Goal: Navigation & Orientation: Find specific page/section

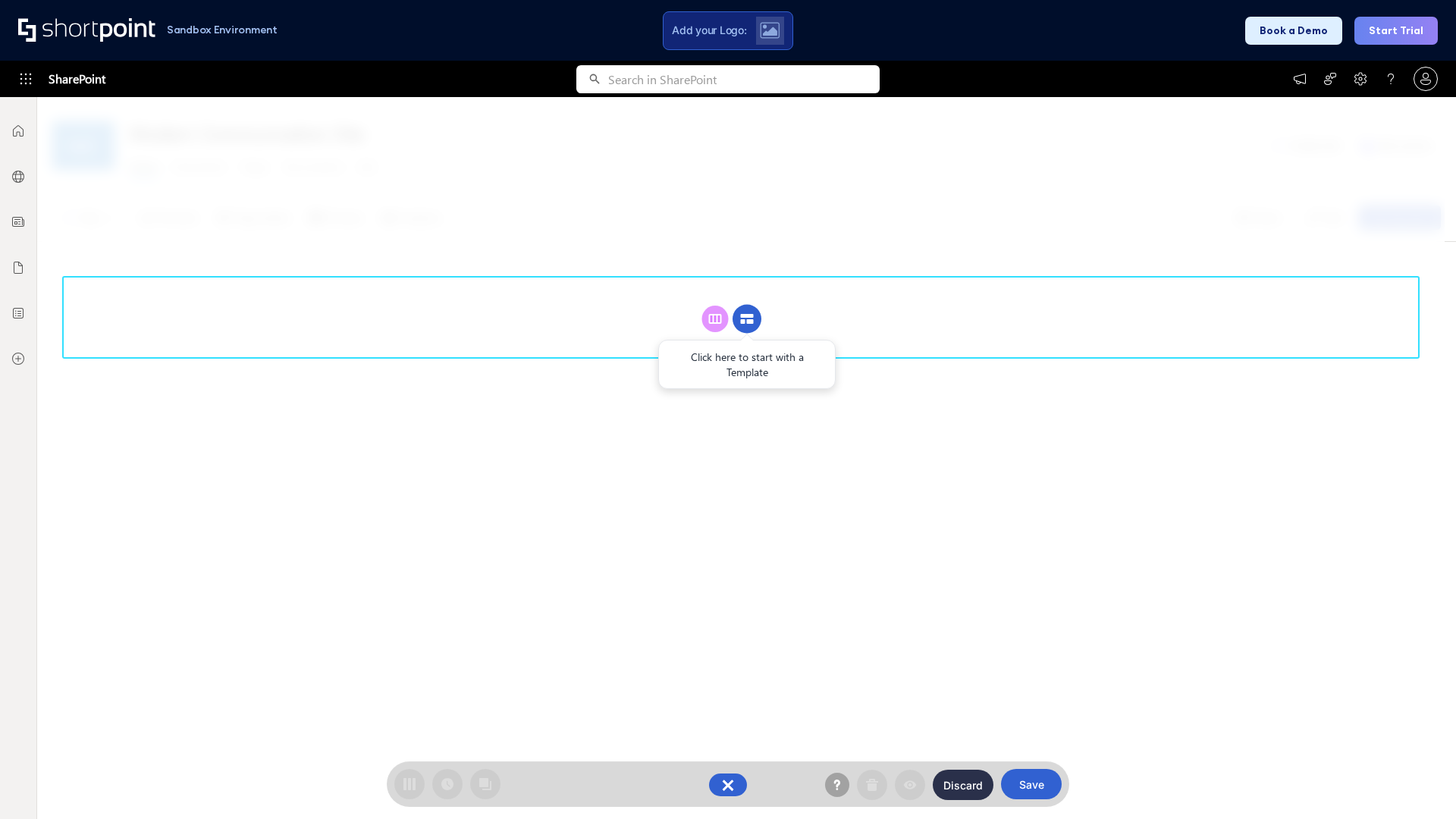
click at [747, 319] on circle at bounding box center [747, 319] width 29 height 29
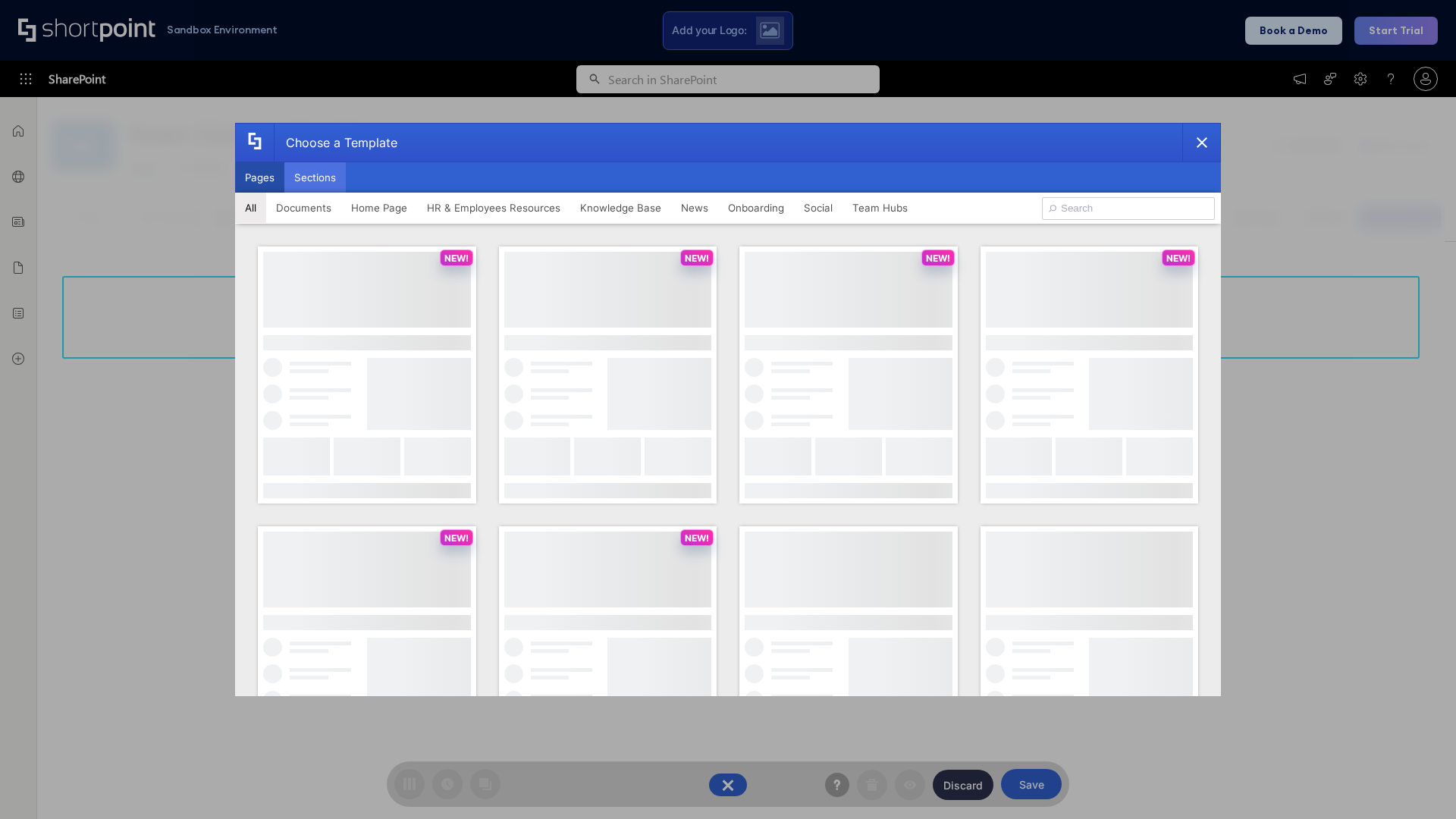
click at [314, 178] on button "Sections" at bounding box center [315, 178] width 61 height 31
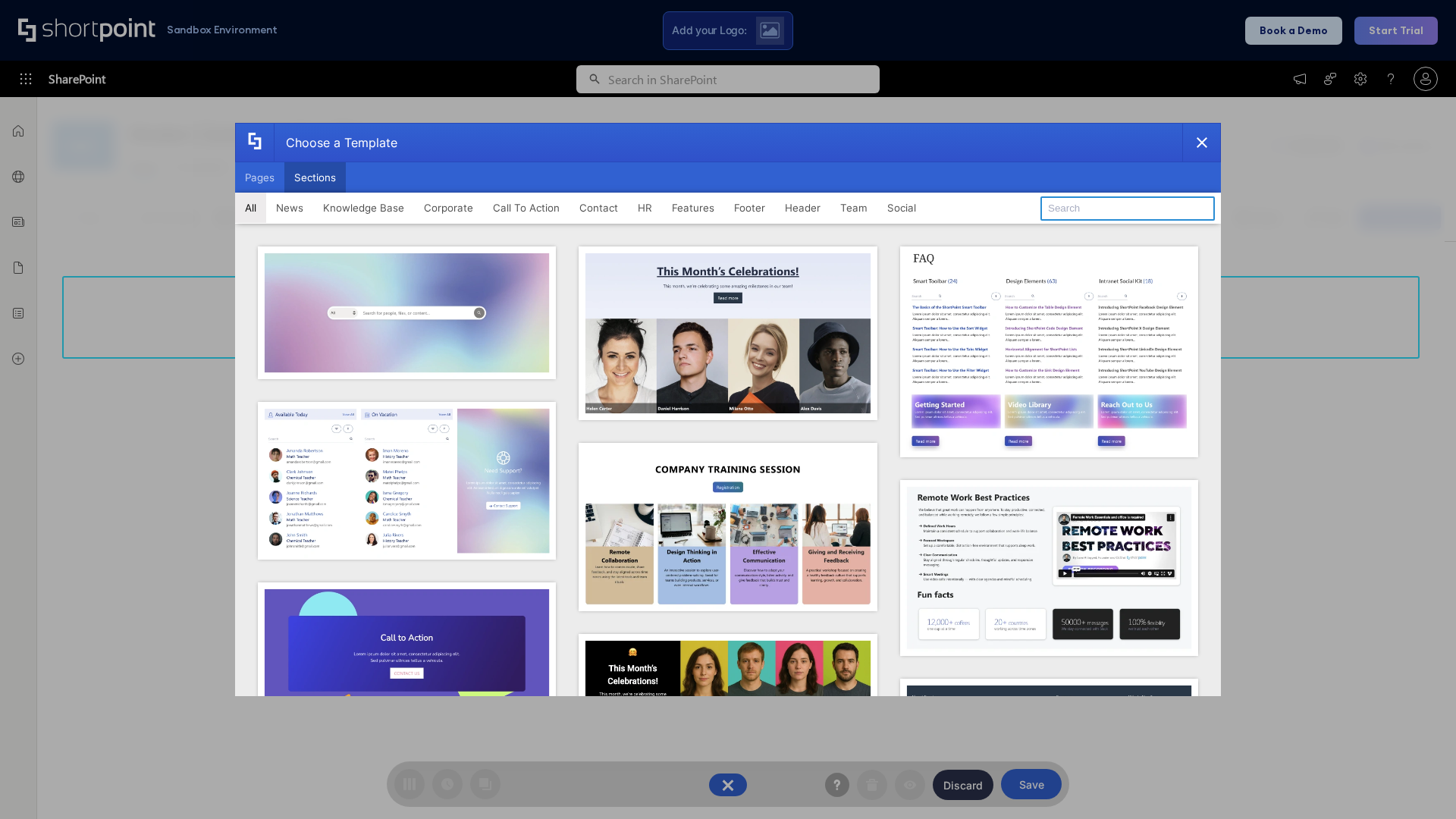
type input "Contact Us 2"
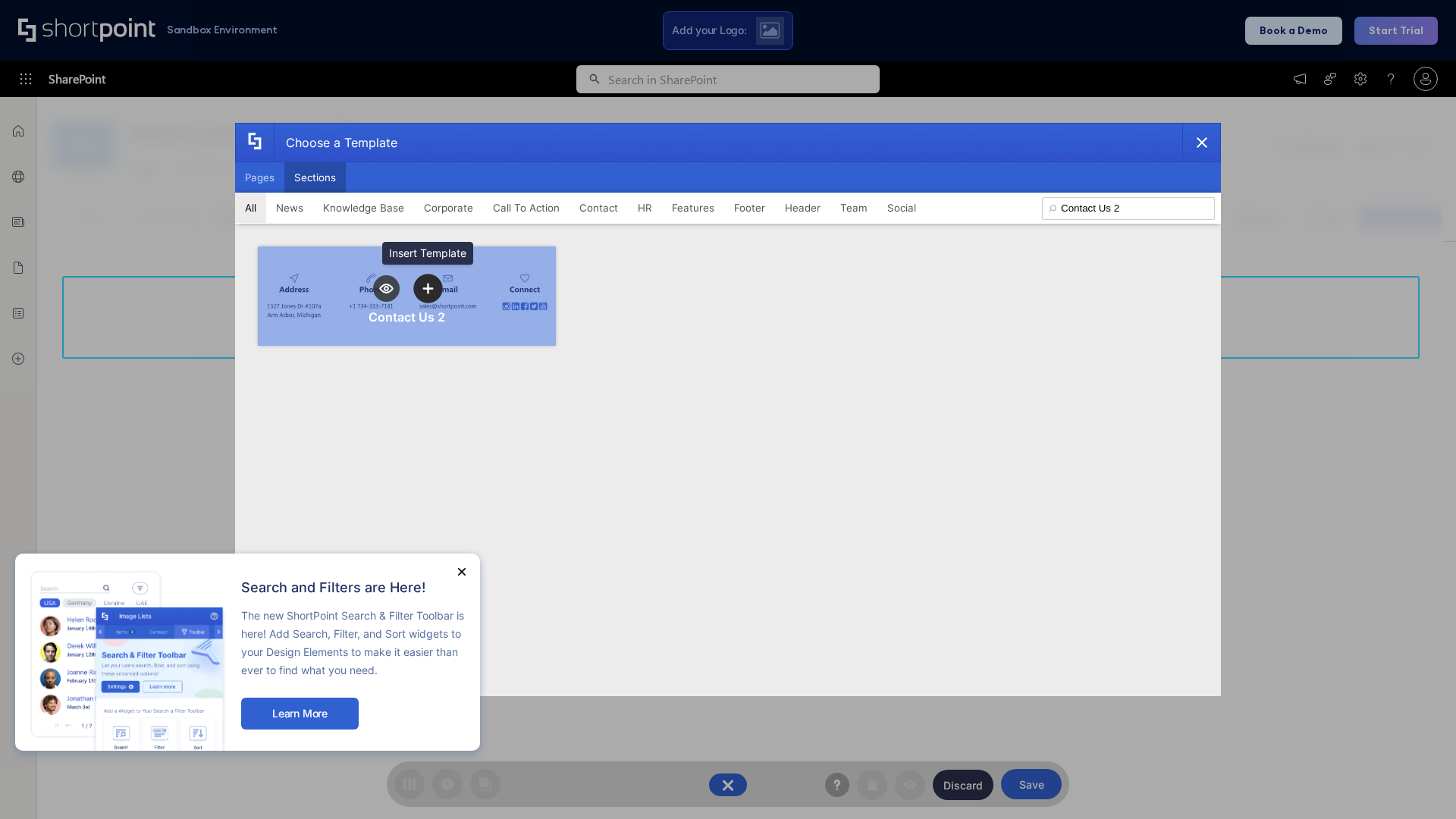
click at [427, 288] on icon "template selector" at bounding box center [427, 288] width 10 height 10
